Goal: Find specific page/section: Find specific page/section

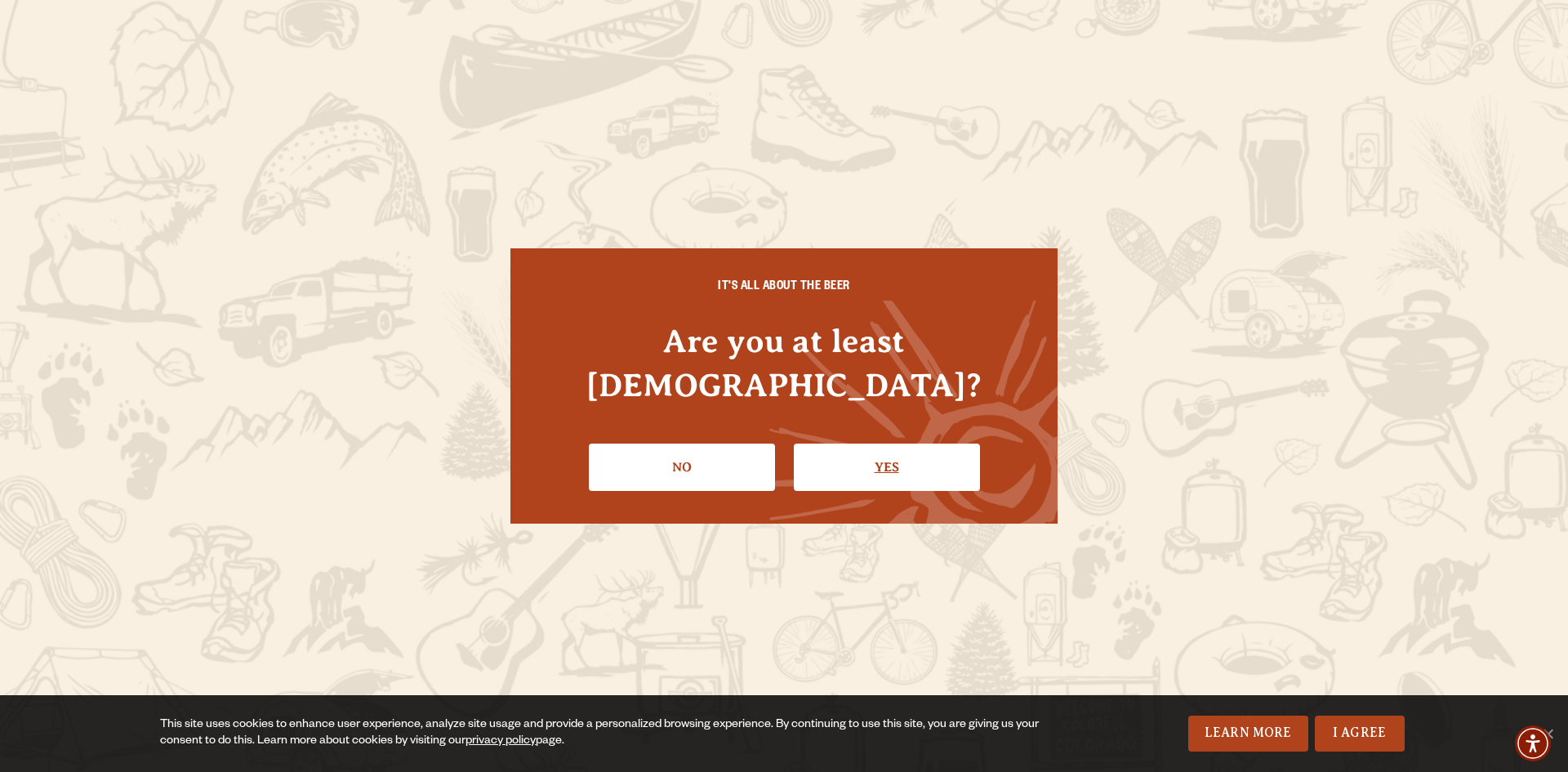
click at [824, 444] on link "Yes" at bounding box center [886, 467] width 186 height 47
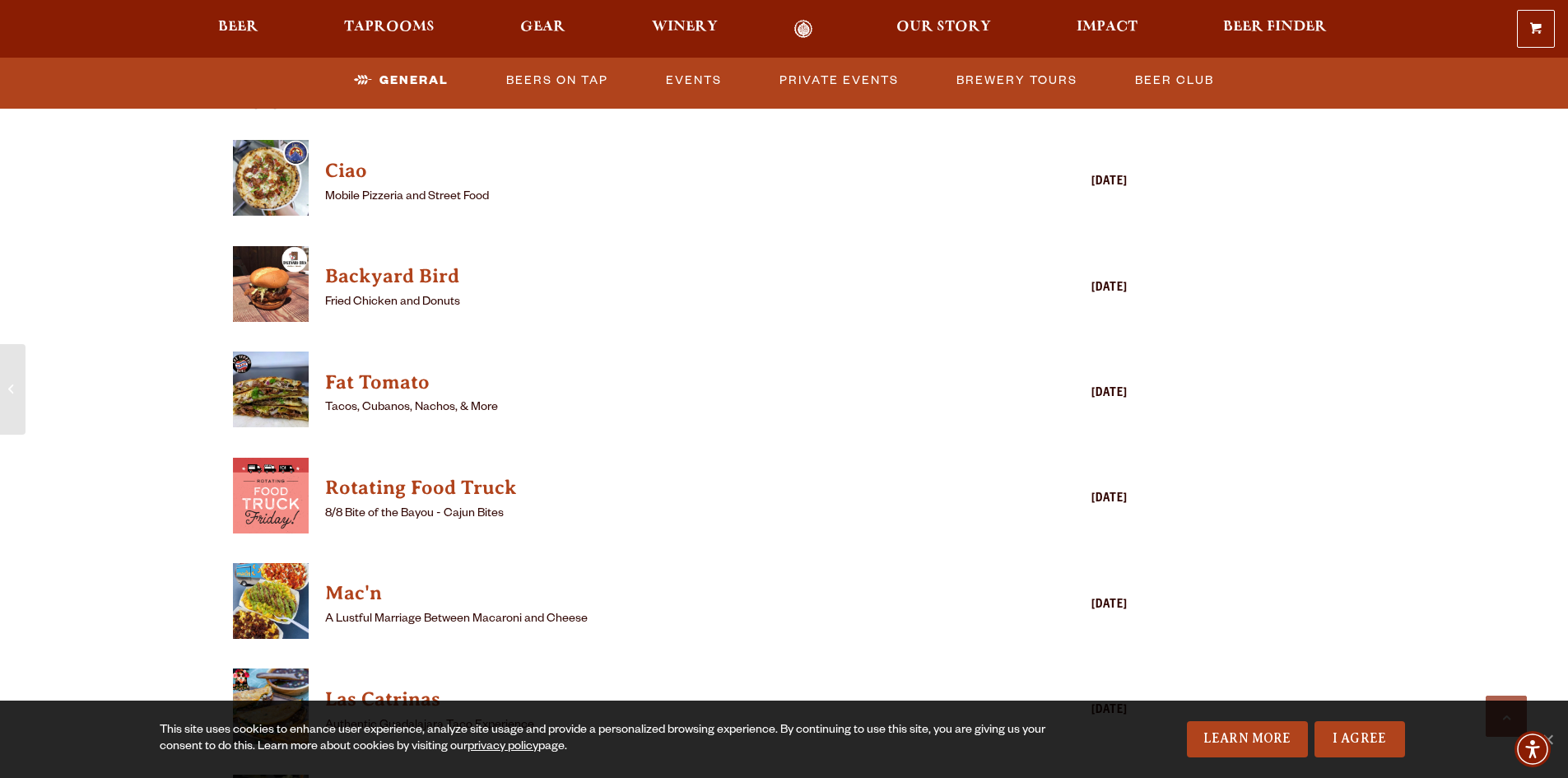
scroll to position [1520, 0]
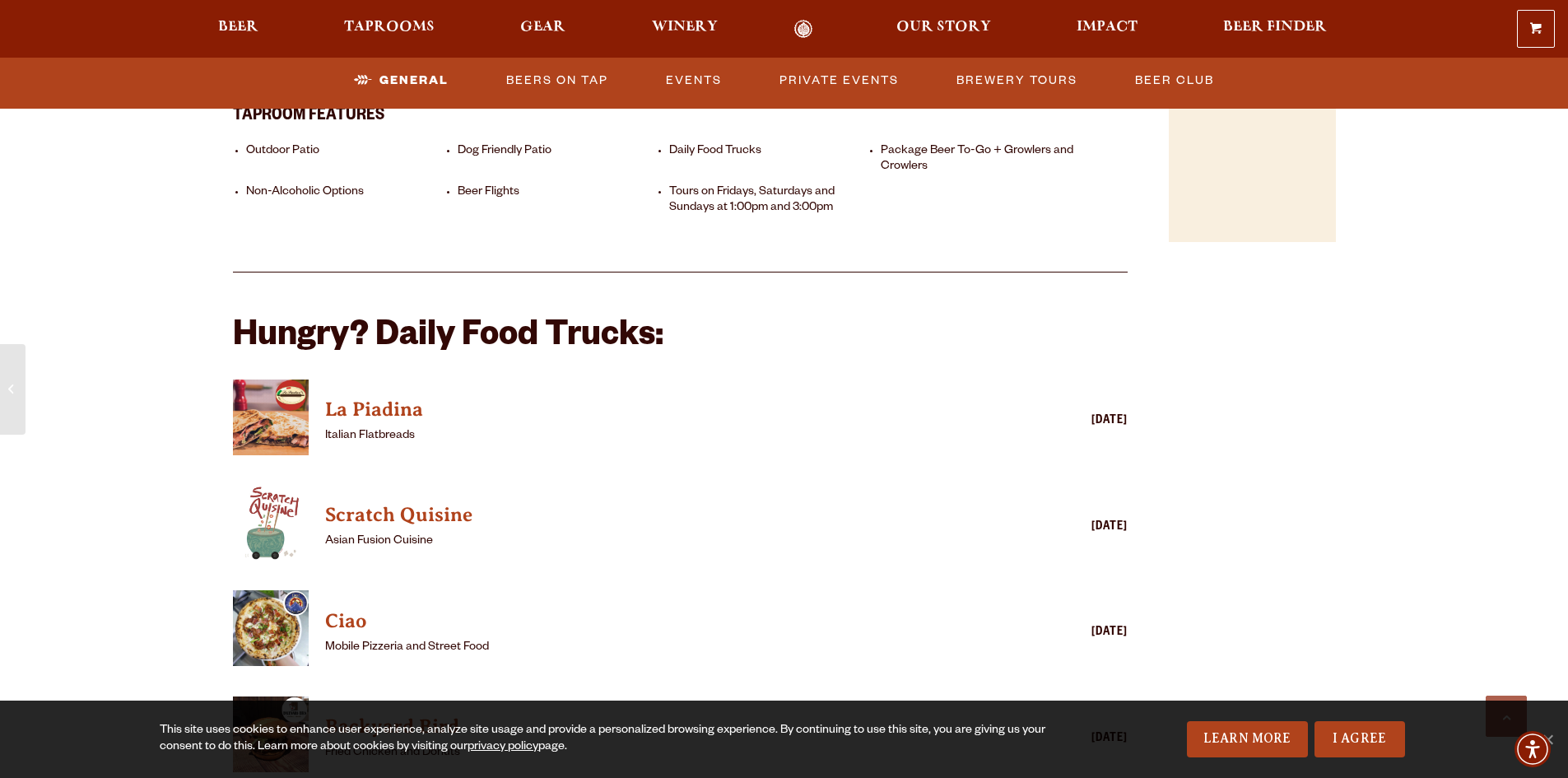
click at [273, 185] on li "Non-Alcoholic Options" at bounding box center [347, 200] width 203 height 31
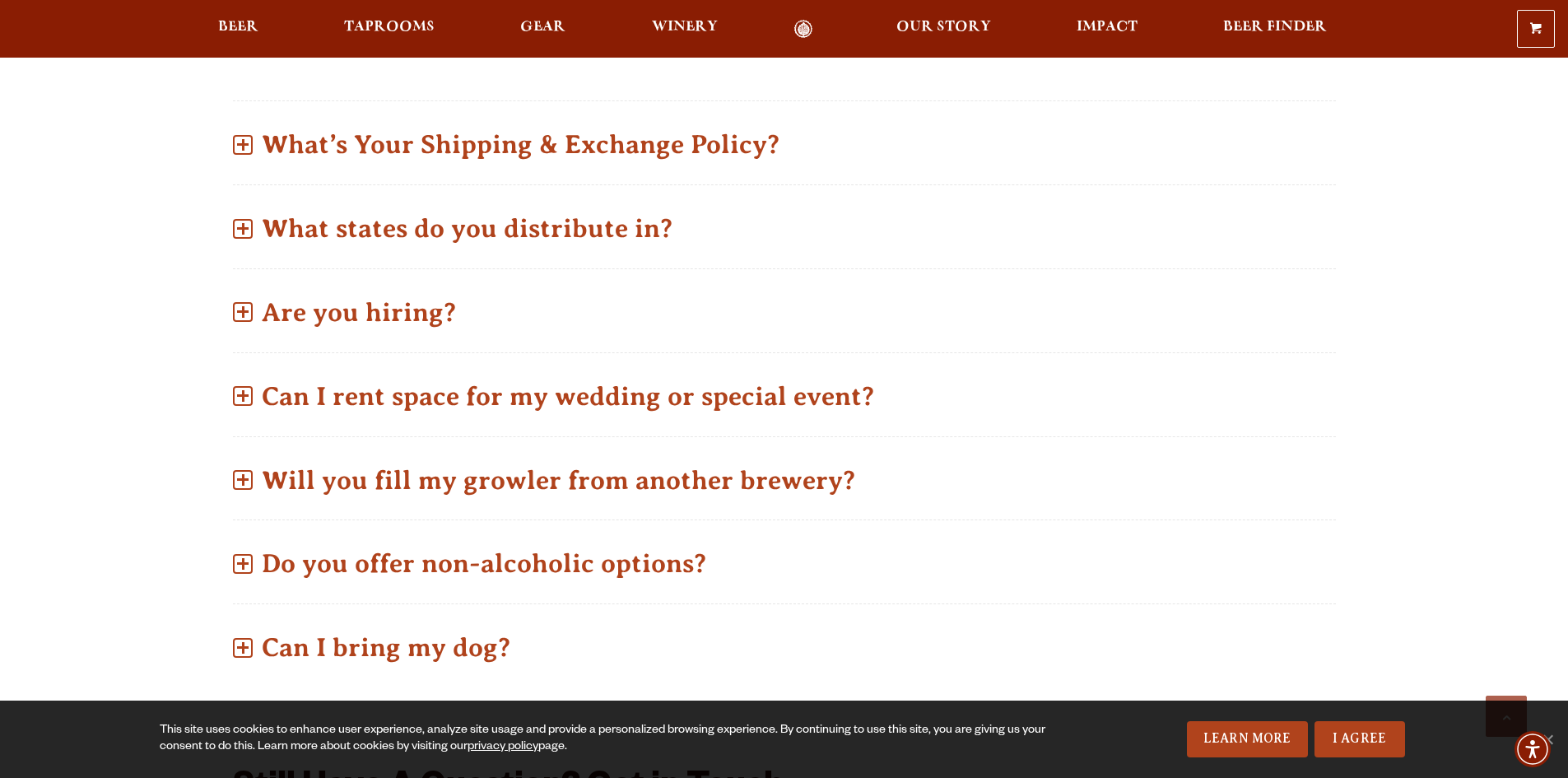
scroll to position [824, 0]
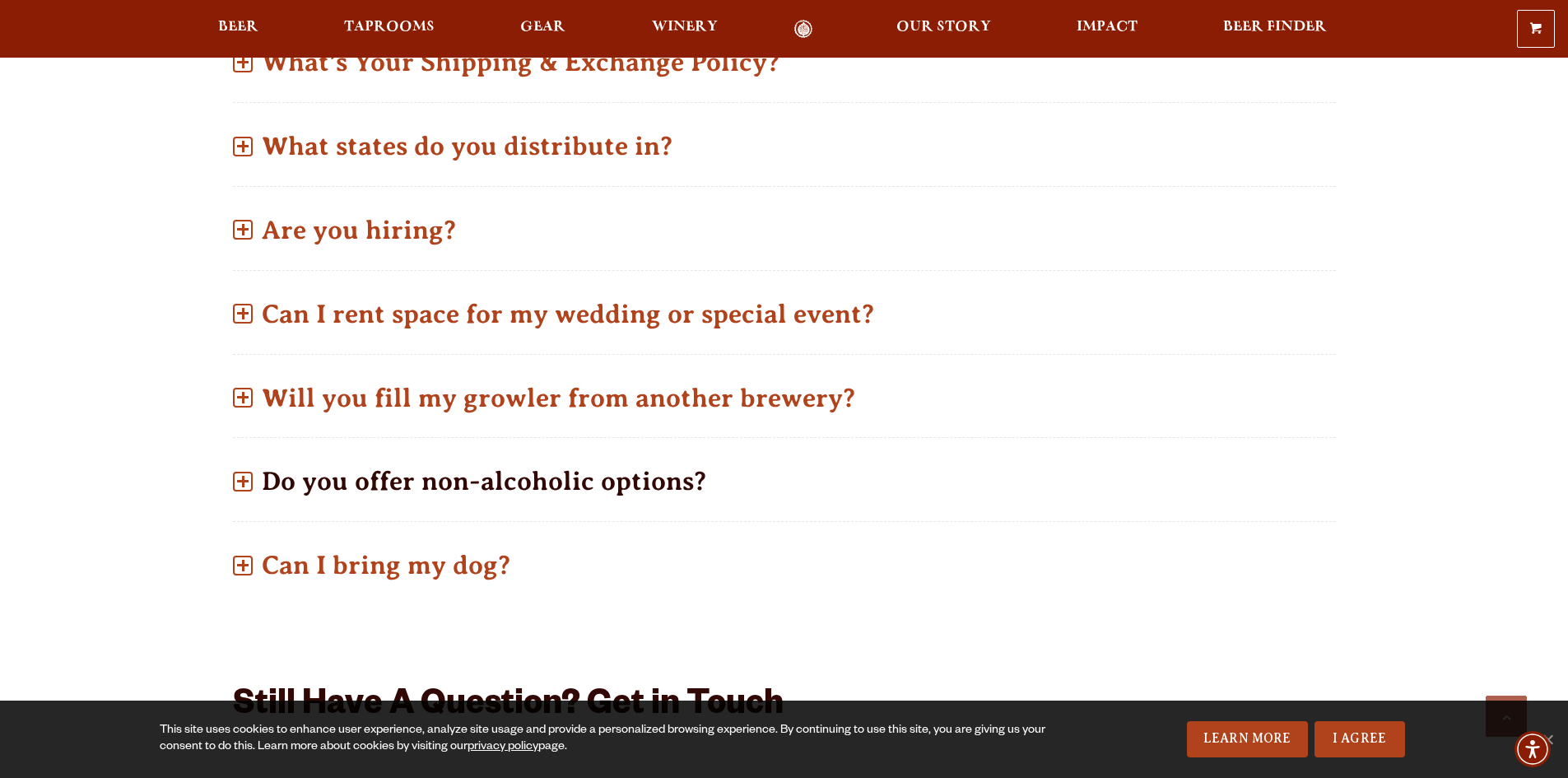
click at [241, 476] on span at bounding box center [242, 481] width 20 height 20
